Goal: Task Accomplishment & Management: Complete application form

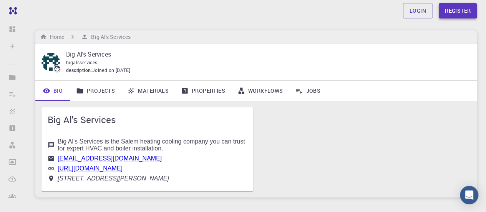
click at [449, 12] on link "Register" at bounding box center [458, 10] width 38 height 15
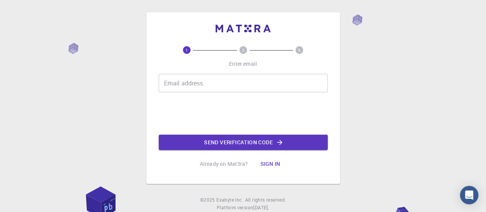
click at [220, 79] on input "Email address" at bounding box center [243, 83] width 169 height 18
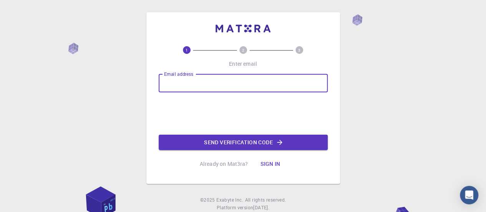
type input "[EMAIL_ADDRESS][DOMAIN_NAME]"
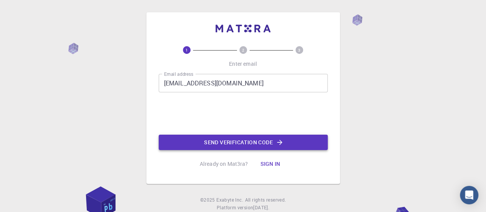
click at [270, 138] on button "Send verification code" at bounding box center [243, 142] width 169 height 15
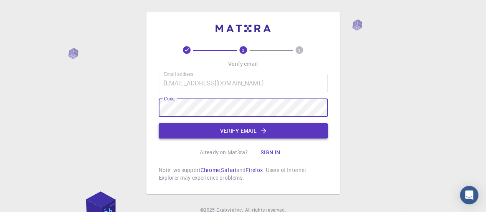
click at [233, 126] on button "Verify email" at bounding box center [243, 130] width 169 height 15
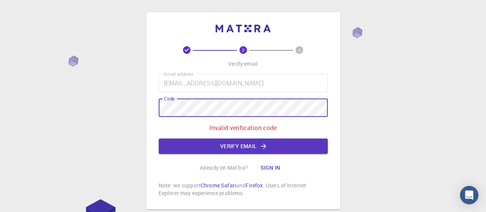
click at [70, 110] on div "2 3 Verify email Email address [EMAIL_ADDRESS][DOMAIN_NAME] Email address Code …" at bounding box center [243, 130] width 486 height 260
click at [240, 143] on button "Verify email" at bounding box center [243, 145] width 169 height 15
click at [275, 143] on button "Verify email" at bounding box center [243, 145] width 169 height 15
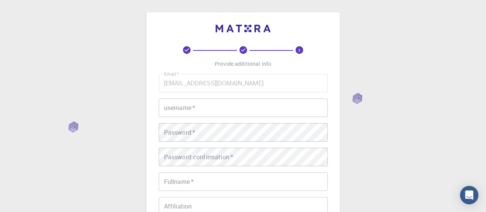
click at [176, 108] on input "username   *" at bounding box center [243, 107] width 169 height 18
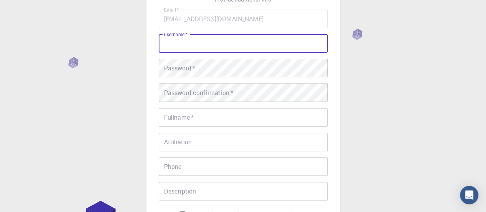
scroll to position [65, 0]
paste input "skautobody"
type input "skautobody"
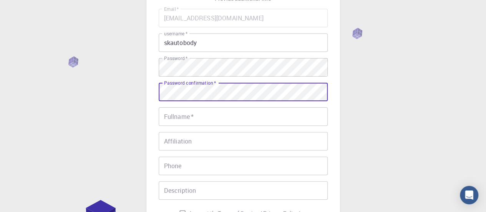
click at [192, 87] on div "Password confirmation   * Password confirmation   *" at bounding box center [243, 92] width 169 height 18
click at [190, 121] on input "Fullname   *" at bounding box center [243, 116] width 169 height 18
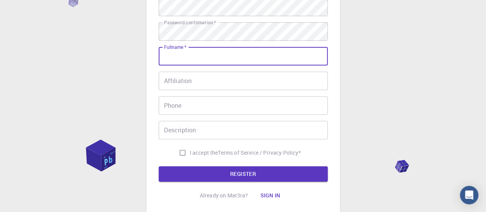
scroll to position [126, 0]
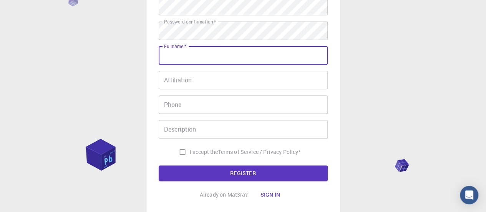
paste input "SK Auto Body"
type input "SK Auto Body"
click at [179, 98] on input "Phone" at bounding box center [243, 104] width 169 height 18
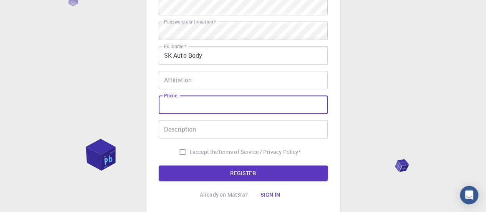
paste input "[PHONE_NUMBER]"
type input "[PHONE_NUMBER]"
click at [218, 124] on input "Description" at bounding box center [243, 129] width 169 height 18
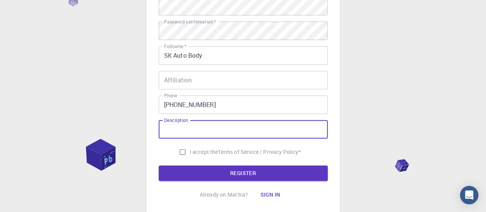
paste input "SK Auto Body specializes in hassle-free collision repair near me. Trust our exp…"
type input "SK Auto Body specializes in hassle-free collision repair near me. Trust our exp…"
click at [183, 150] on input "I accept the Terms of Service / Privacy Policy *" at bounding box center [182, 151] width 15 height 15
checkbox input "true"
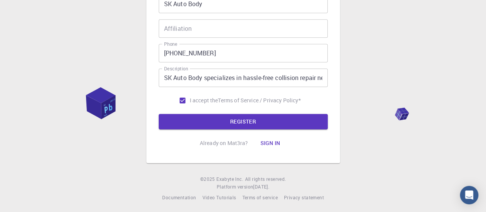
scroll to position [180, 0]
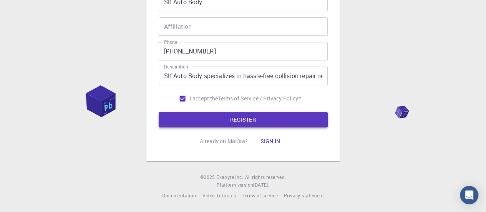
click at [245, 116] on button "REGISTER" at bounding box center [243, 119] width 169 height 15
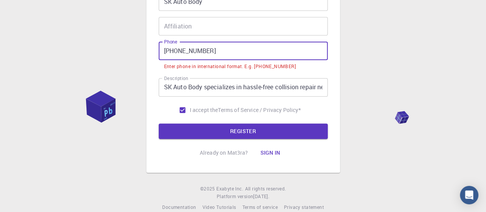
click at [176, 49] on input "[PHONE_NUMBER]" at bounding box center [243, 51] width 169 height 18
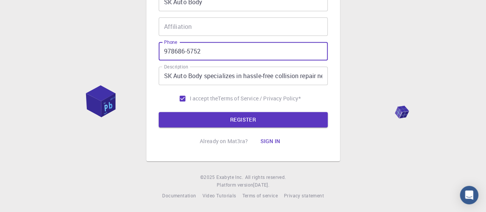
click at [188, 51] on input "978686-5752" at bounding box center [243, 51] width 169 height 18
click at [187, 50] on input "978686-5752" at bounding box center [243, 51] width 169 height 18
click at [164, 50] on input "9786865752" at bounding box center [243, 51] width 169 height 18
type input "[PHONE_NUMBER]"
click at [227, 118] on button "REGISTER" at bounding box center [243, 119] width 169 height 15
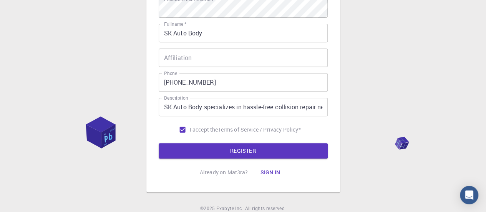
scroll to position [163, 0]
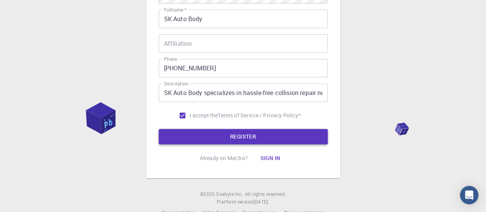
click at [233, 134] on button "REGISTER" at bounding box center [243, 136] width 169 height 15
